Goal: Task Accomplishment & Management: Complete application form

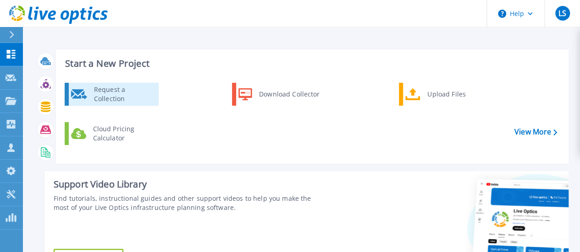
click at [119, 94] on div "Request a Collection" at bounding box center [122, 94] width 67 height 18
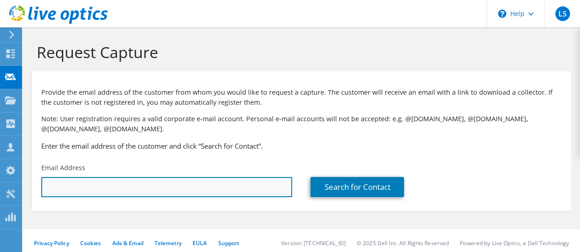
click at [180, 191] on input "text" at bounding box center [166, 187] width 251 height 20
paste input "[PERSON_NAME][EMAIL_ADDRESS][PERSON_NAME][DOMAIN_NAME]"
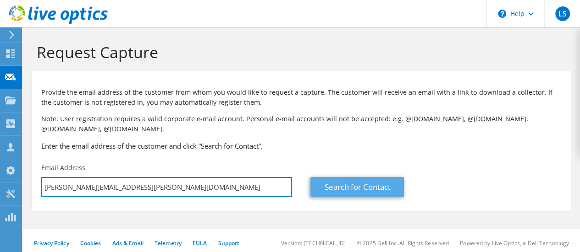
type input "[PERSON_NAME][EMAIL_ADDRESS][PERSON_NAME][DOMAIN_NAME]"
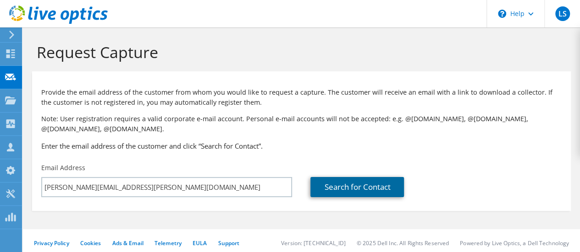
click at [343, 188] on link "Search for Contact" at bounding box center [356, 187] width 93 height 20
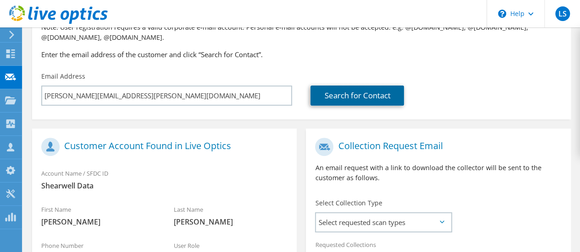
scroll to position [183, 0]
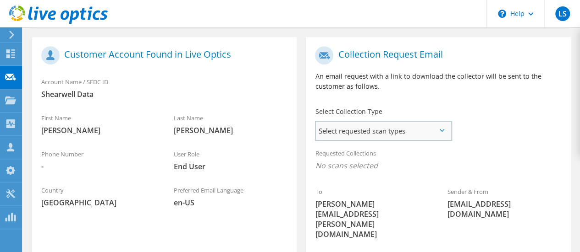
click at [437, 132] on span "Select requested scan types" at bounding box center [383, 131] width 135 height 18
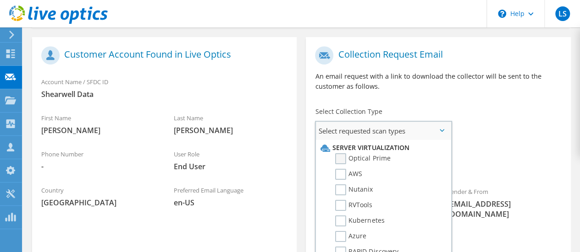
click at [340, 161] on label "Optical Prime" at bounding box center [362, 159] width 55 height 11
click at [0, 0] on input "Optical Prime" at bounding box center [0, 0] width 0 height 0
click at [518, 148] on div "Requested Collections No scans selected Optical Prime" at bounding box center [438, 162] width 264 height 37
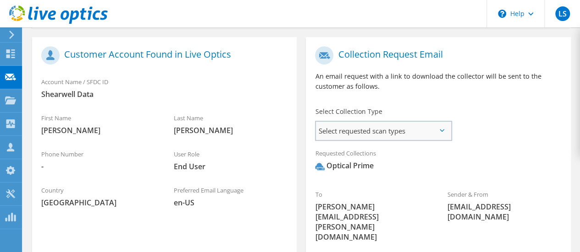
click at [445, 136] on span "Select requested scan types" at bounding box center [383, 131] width 135 height 18
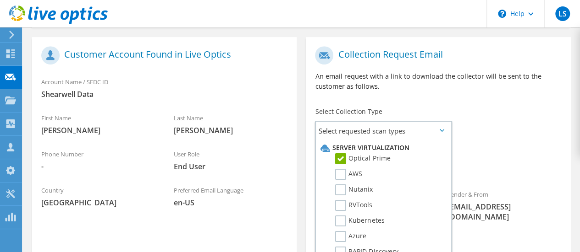
click at [538, 139] on div "To [PERSON_NAME][EMAIL_ADDRESS][PERSON_NAME][DOMAIN_NAME] Sender & From [EMAIL_…" at bounding box center [438, 147] width 264 height 210
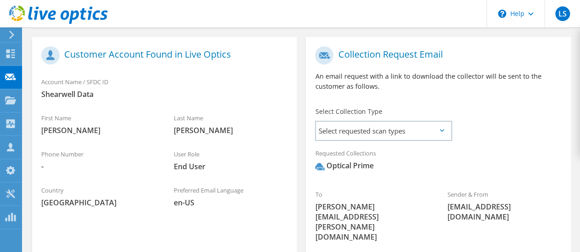
scroll to position [275, 0]
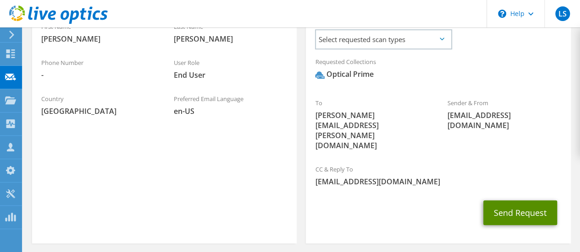
click at [519, 201] on button "Send Request" at bounding box center [520, 213] width 74 height 25
